Goal: Task Accomplishment & Management: Manage account settings

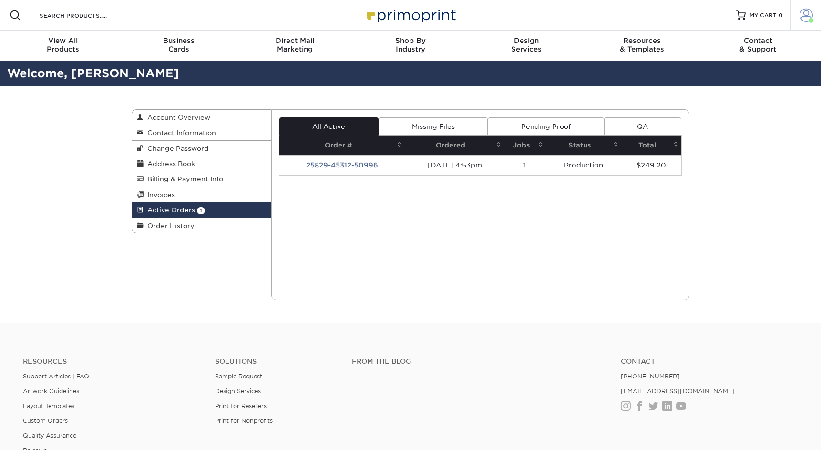
click at [806, 13] on span at bounding box center [806, 15] width 13 height 13
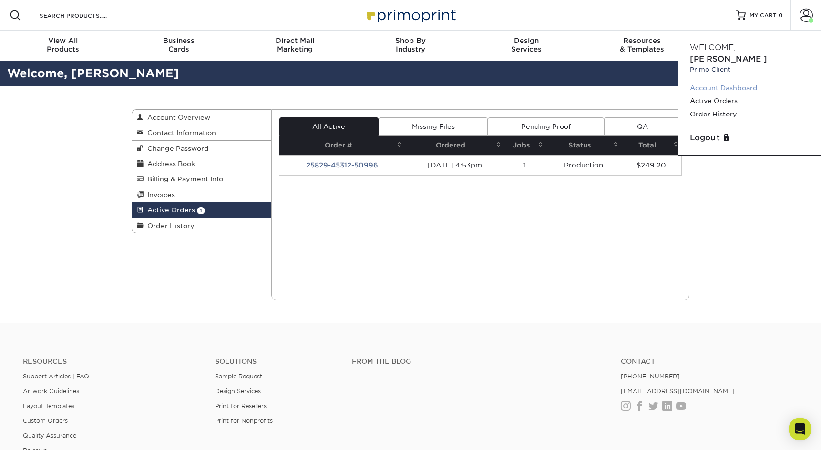
click at [700, 82] on link "Account Dashboard" at bounding box center [750, 88] width 120 height 13
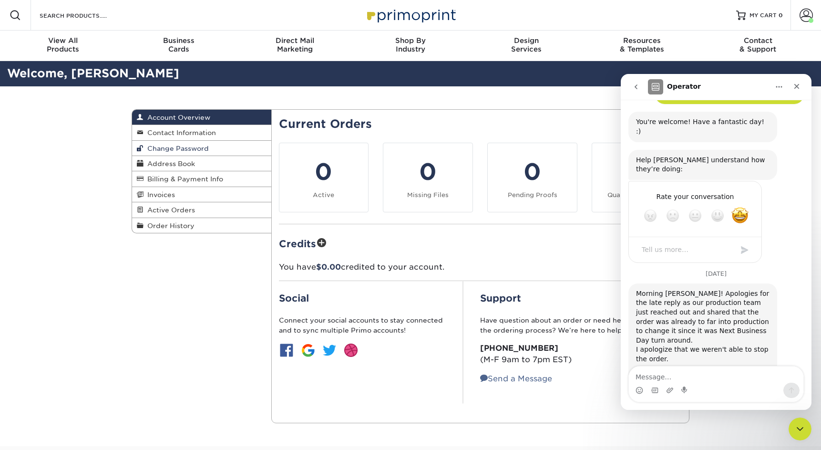
scroll to position [530, 0]
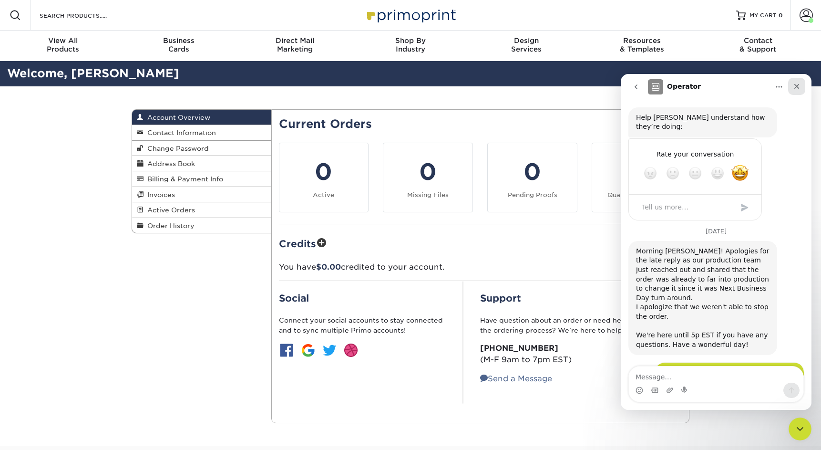
click at [799, 84] on icon "Close" at bounding box center [797, 86] width 5 height 5
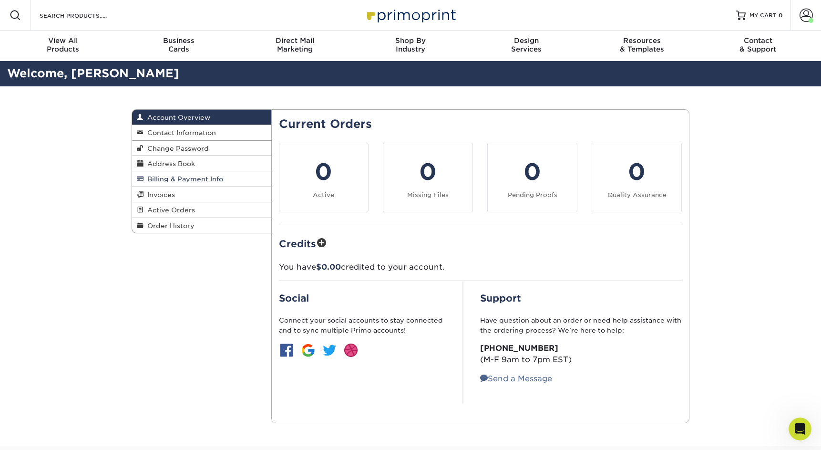
click at [173, 177] on span "Billing & Payment Info" at bounding box center [184, 179] width 80 height 8
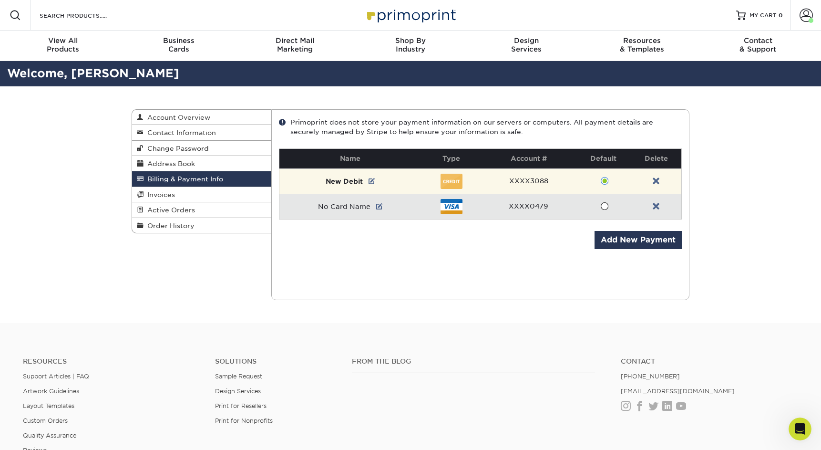
click at [455, 182] on div at bounding box center [452, 181] width 22 height 15
click at [371, 180] on link at bounding box center [372, 181] width 7 height 8
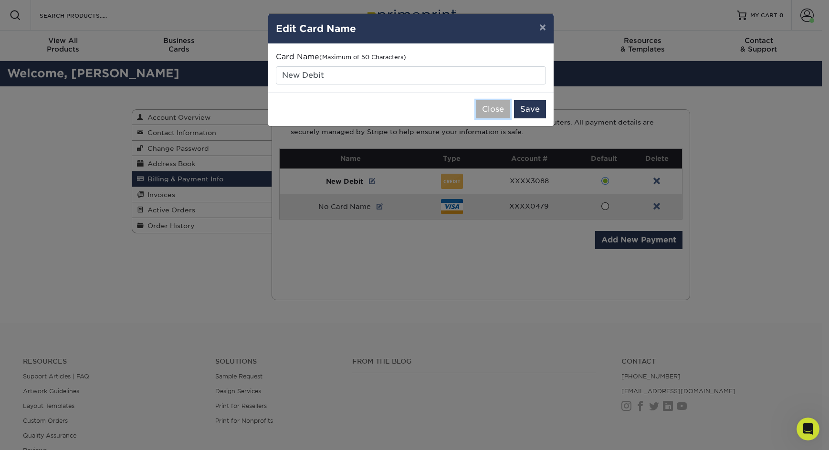
click at [498, 107] on button "Close" at bounding box center [493, 109] width 34 height 18
